Goal: Task Accomplishment & Management: Complete application form

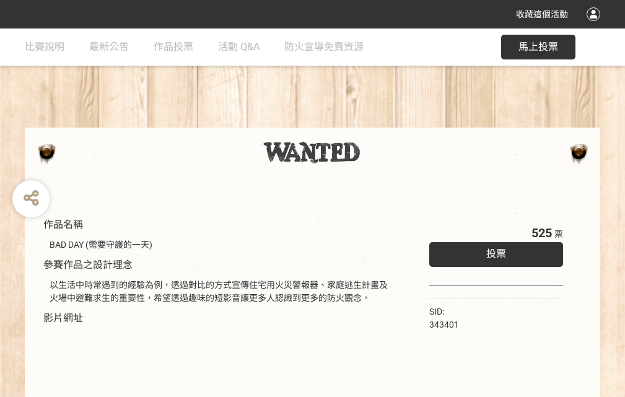
click at [596, 26] on div "收藏這個活動" at bounding box center [312, 14] width 625 height 29
click at [387, 122] on div "作品名稱 BAD DAY (需要守護的一天) 參賽作品之設計理念 以生活中時常遇到的經驗為例，透過對比的方式宣傳住宅用火災警報器、家庭逃生計畫及火場中避難求生…" at bounding box center [312, 289] width 625 height 521
click at [493, 251] on span "投票" at bounding box center [497, 254] width 20 height 12
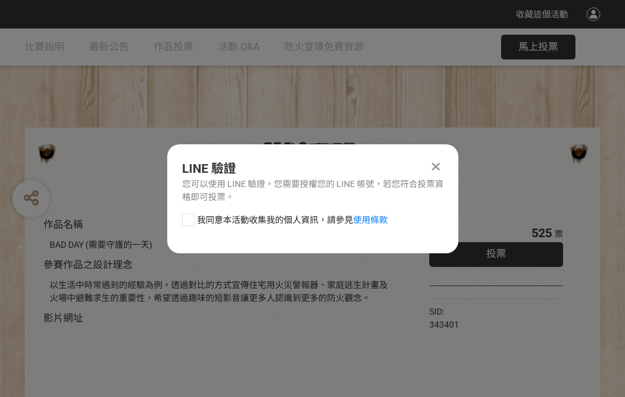
click at [187, 218] on div at bounding box center [188, 220] width 12 height 12
checkbox input "true"
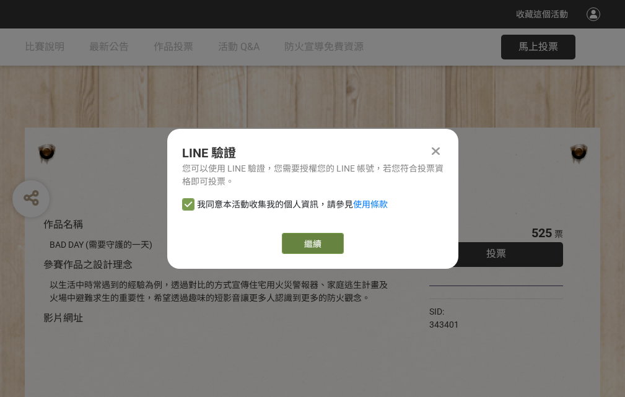
click at [312, 244] on link "繼續" at bounding box center [313, 243] width 62 height 21
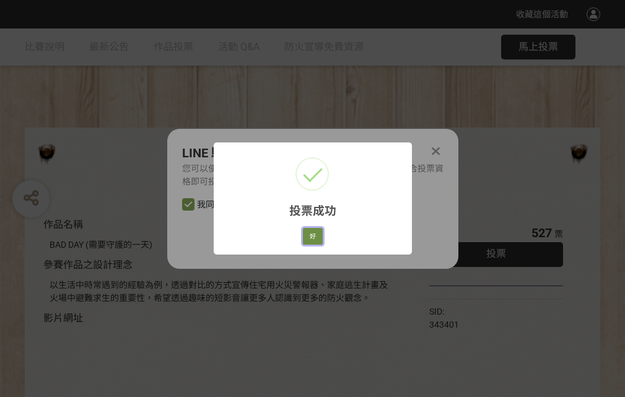
click at [309, 234] on button "好" at bounding box center [313, 236] width 20 height 17
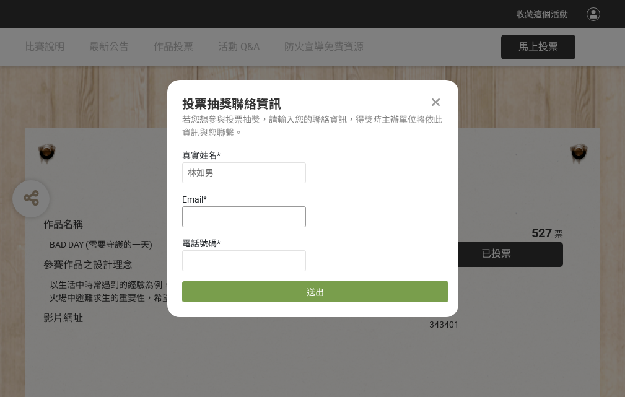
click at [248, 216] on input at bounding box center [244, 216] width 124 height 21
type input "[EMAIL_ADDRESS][DOMAIN_NAME]"
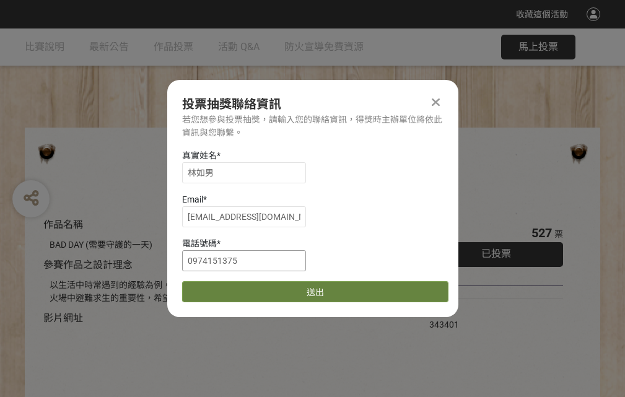
type input "0974151375"
click at [218, 288] on button "送出" at bounding box center [315, 291] width 267 height 21
